Goal: Use online tool/utility: Utilize a website feature to perform a specific function

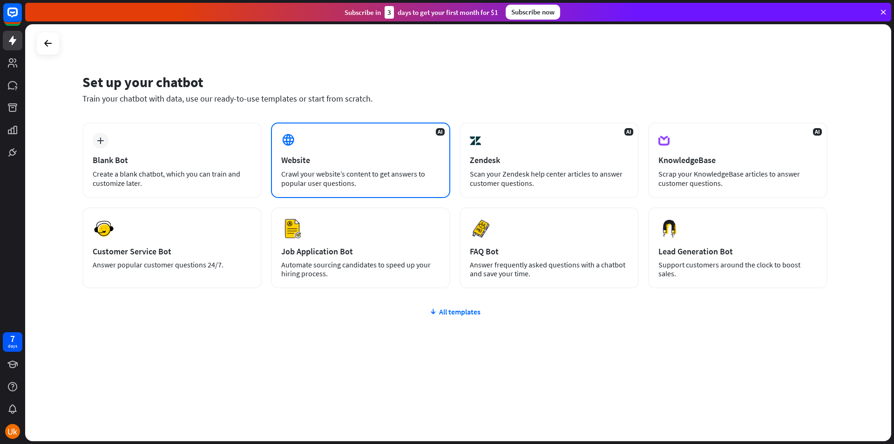
click at [340, 167] on div "AI Website Crawl your website’s content to get answers to popular user question…" at bounding box center [360, 159] width 179 height 75
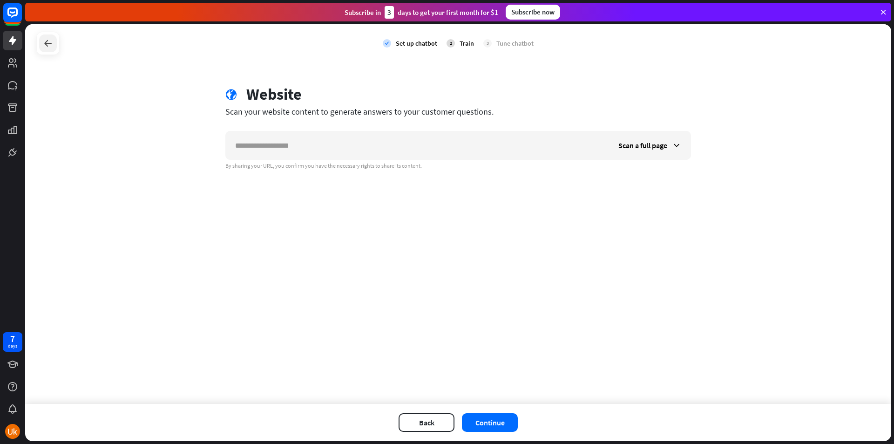
click at [42, 44] on div at bounding box center [48, 43] width 18 height 18
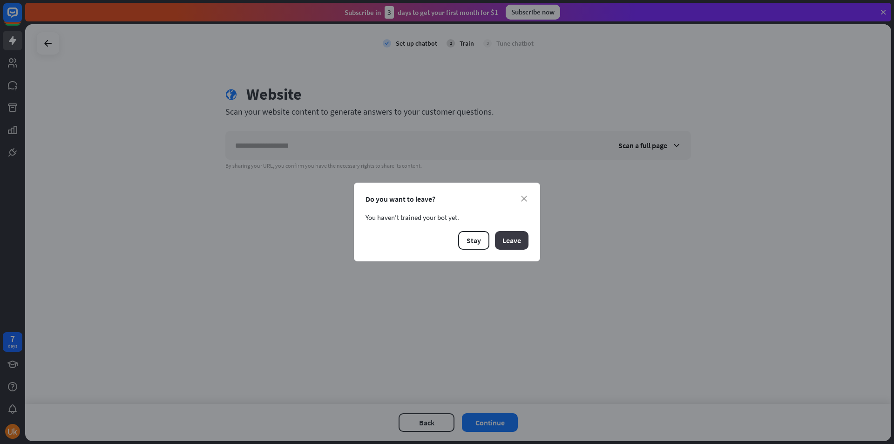
click at [511, 240] on button "Leave" at bounding box center [512, 240] width 34 height 19
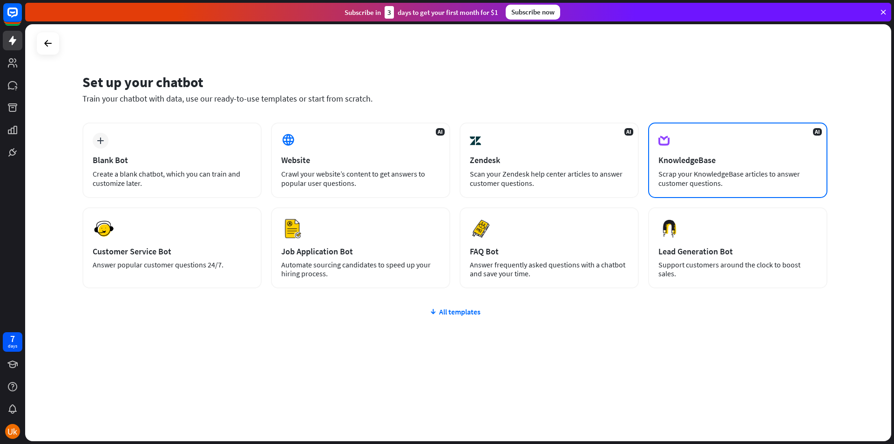
click at [711, 163] on div "KnowledgeBase" at bounding box center [738, 160] width 159 height 11
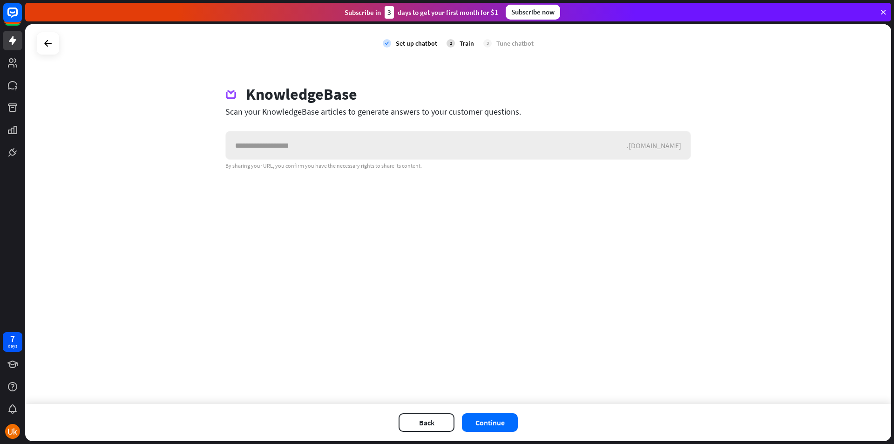
click at [380, 147] on input "text" at bounding box center [426, 145] width 401 height 28
click at [52, 45] on icon at bounding box center [47, 43] width 11 height 11
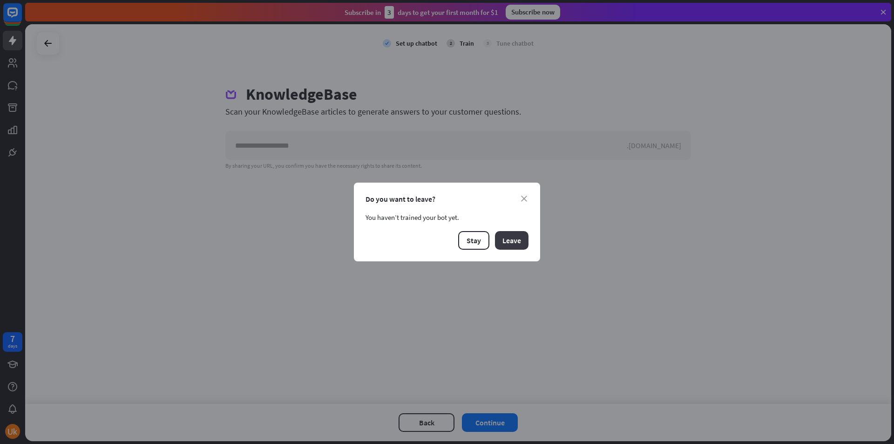
click at [512, 237] on button "Leave" at bounding box center [512, 240] width 34 height 19
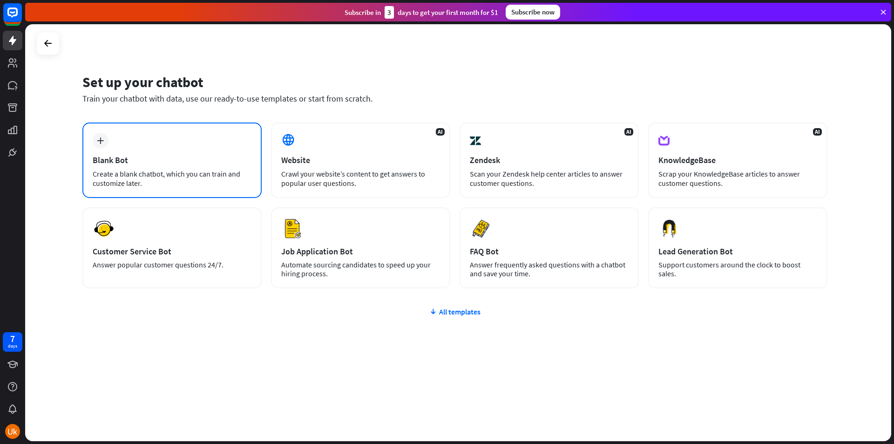
click at [182, 177] on div "Create a blank chatbot, which you can train and customize later." at bounding box center [172, 178] width 159 height 19
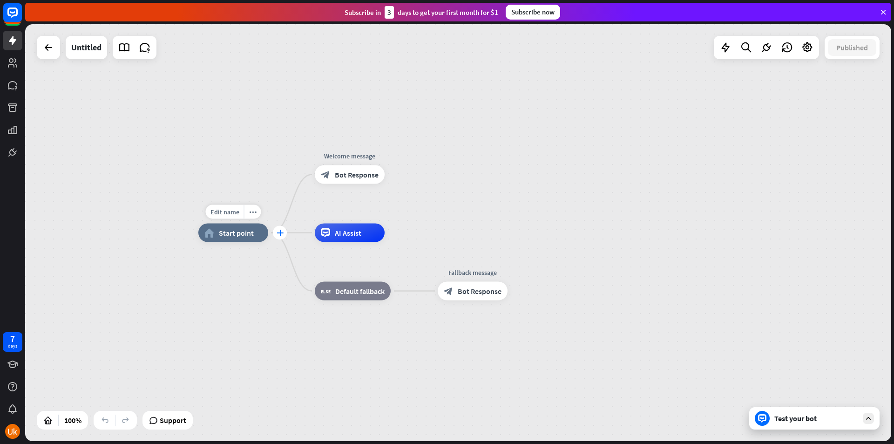
click at [281, 232] on icon "plus" at bounding box center [280, 233] width 7 height 7
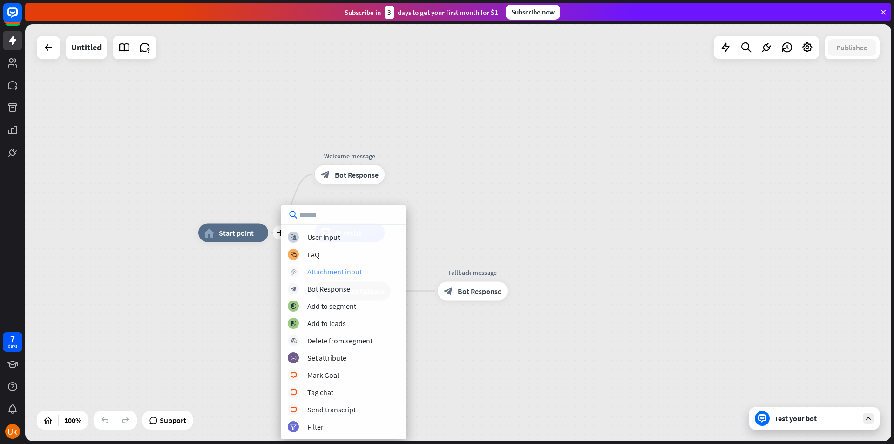
click at [334, 274] on div "Attachment input" at bounding box center [334, 271] width 54 height 9
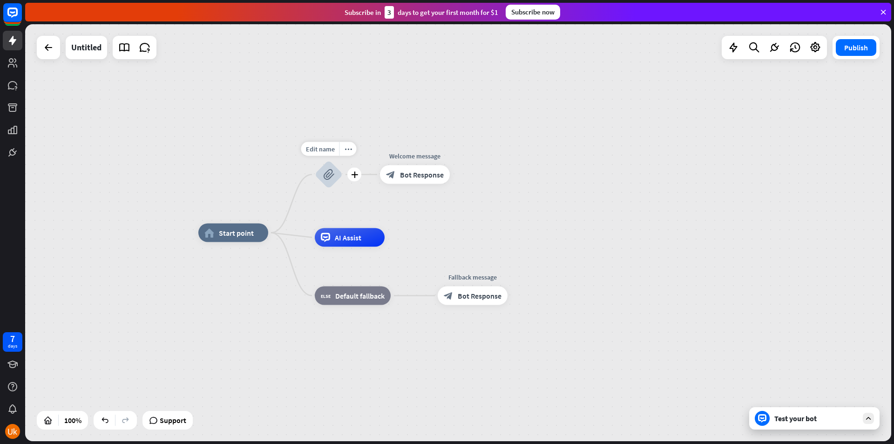
click at [329, 170] on icon "block_attachment" at bounding box center [328, 174] width 11 height 11
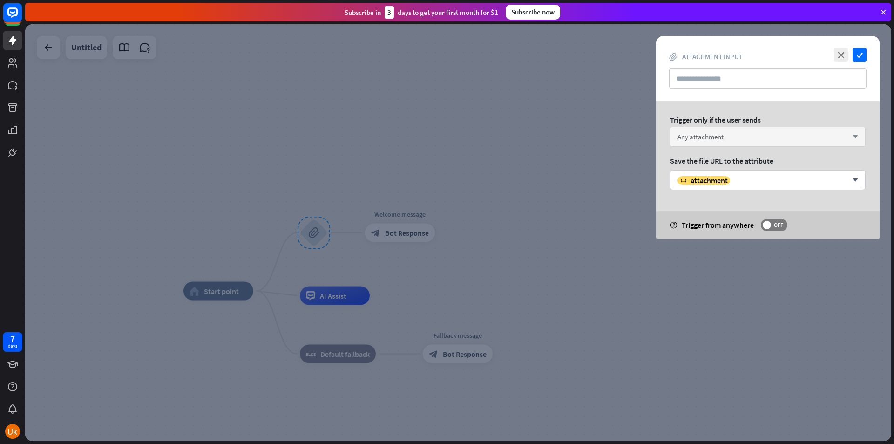
click at [742, 136] on div "Any attachment arrow_down" at bounding box center [768, 137] width 196 height 20
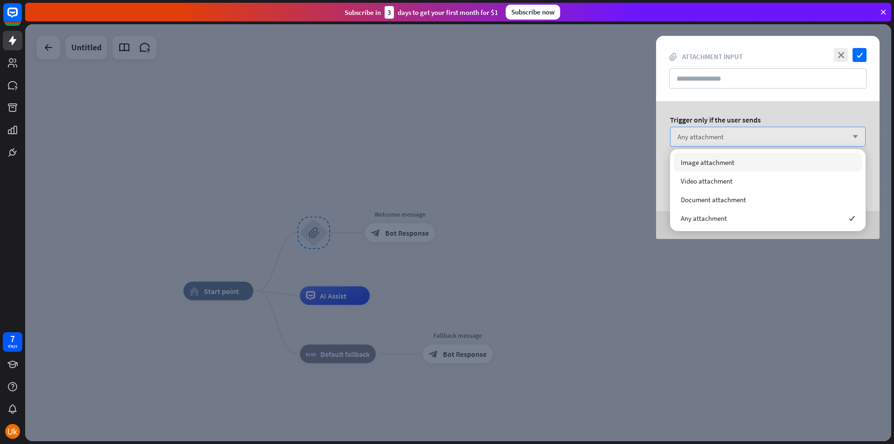
click at [742, 136] on div "Any attachment arrow_down" at bounding box center [768, 137] width 196 height 20
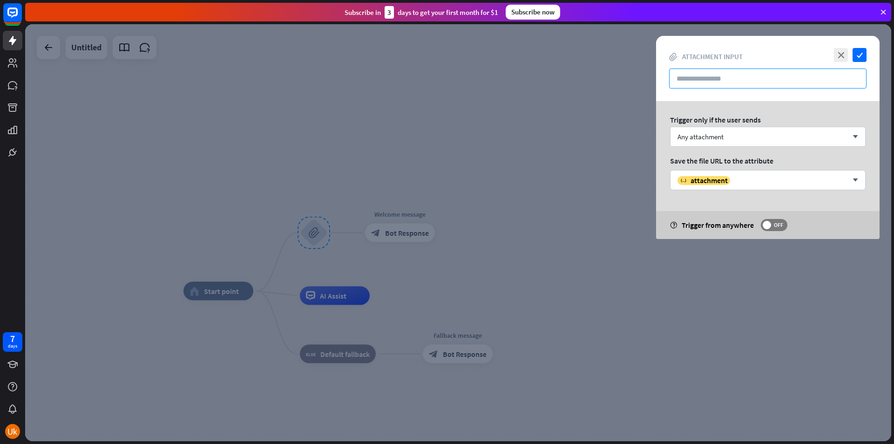
click at [735, 85] on input "text" at bounding box center [767, 78] width 197 height 20
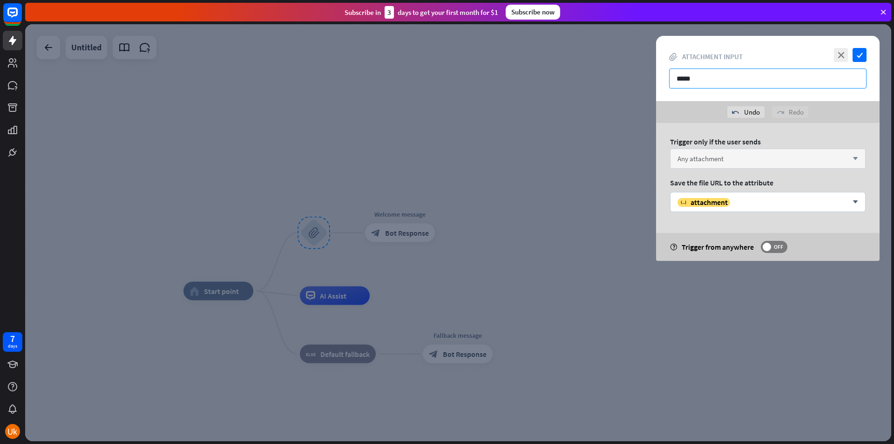
type input "*****"
click at [762, 153] on div "Any attachment arrow_down" at bounding box center [768, 159] width 196 height 20
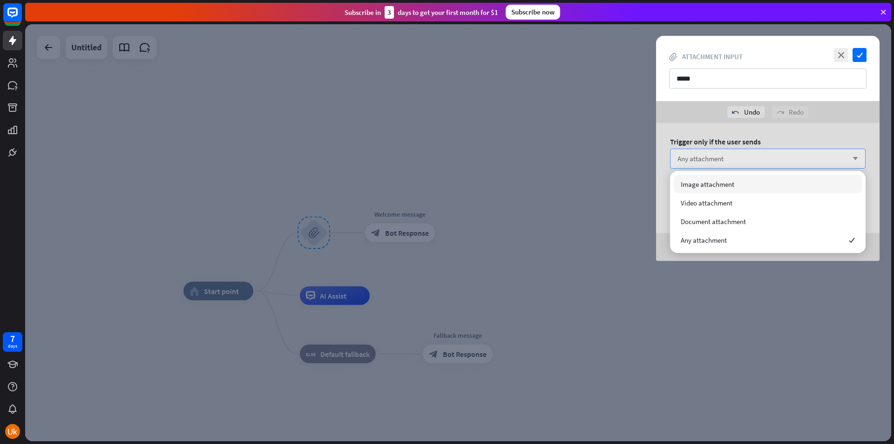
click at [762, 153] on div "Any attachment arrow_down" at bounding box center [768, 159] width 196 height 20
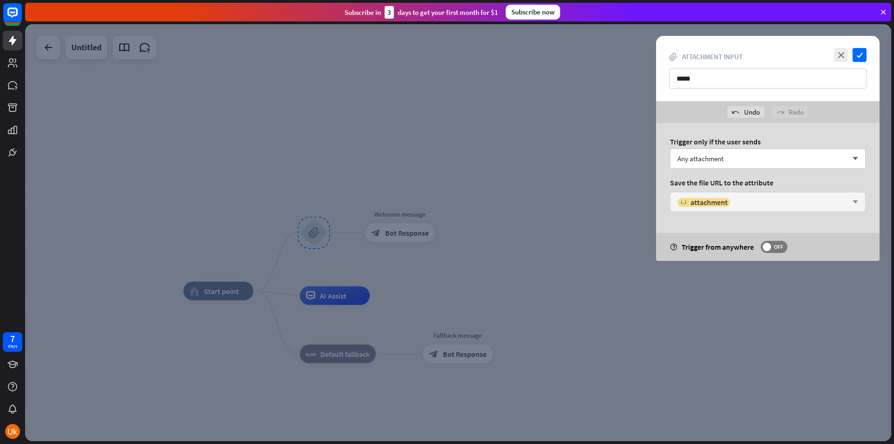
click at [732, 198] on div "variable attachment" at bounding box center [763, 201] width 170 height 9
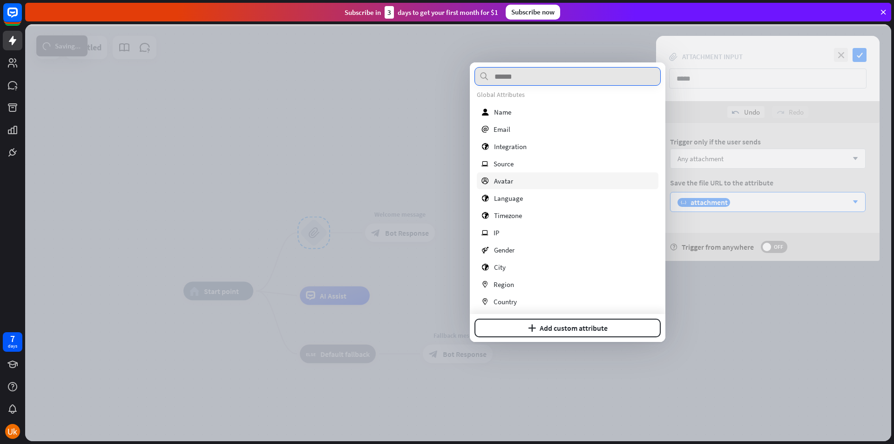
scroll to position [101, 0]
